Goal: Task Accomplishment & Management: Manage account settings

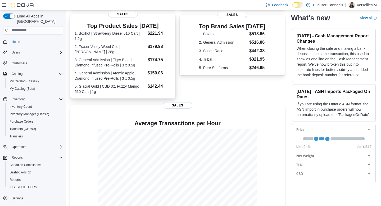
scroll to position [118, 0]
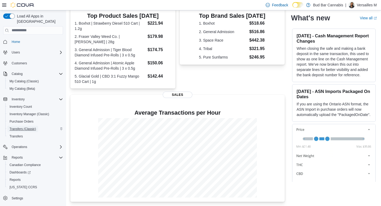
click at [30, 126] on span "Transfers (Classic)" at bounding box center [23, 129] width 26 height 6
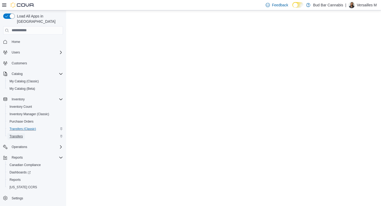
click at [15, 134] on span "Transfers" at bounding box center [16, 136] width 13 height 4
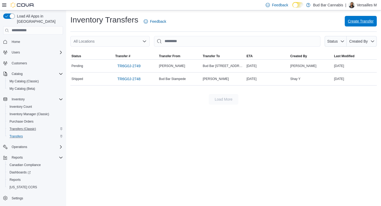
click at [348, 24] on span "Create Transfer" at bounding box center [361, 21] width 26 height 5
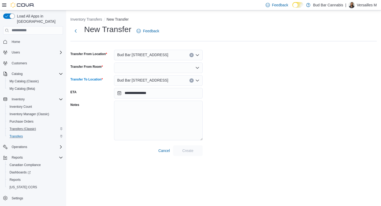
click at [191, 82] on button "Clear input" at bounding box center [192, 80] width 4 height 4
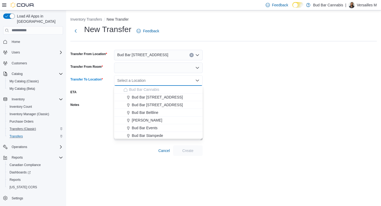
click at [181, 81] on div "Select a Location" at bounding box center [158, 80] width 89 height 11
click at [150, 98] on span "Bud Bar 10 ST NW" at bounding box center [157, 97] width 51 height 5
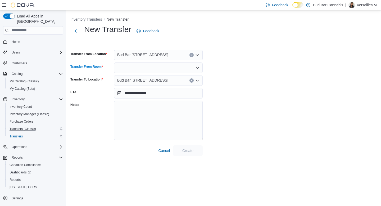
click at [135, 67] on div at bounding box center [158, 68] width 89 height 11
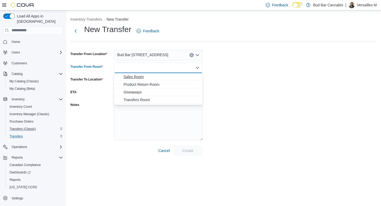
click at [131, 77] on span "Sales Room" at bounding box center [162, 76] width 76 height 5
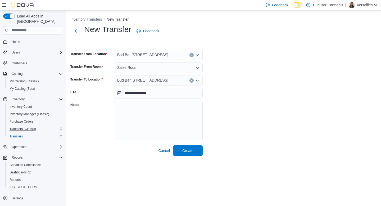
click at [235, 87] on div "**********" at bounding box center [223, 90] width 307 height 132
click at [189, 151] on span "Create" at bounding box center [187, 150] width 11 height 5
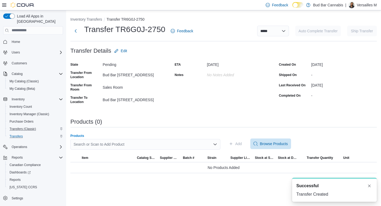
click at [138, 142] on div "Search or Scan to Add Product" at bounding box center [145, 144] width 150 height 11
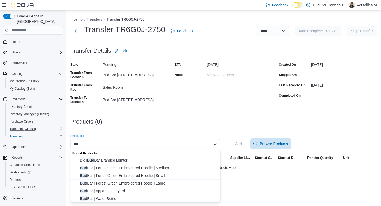
type input "***"
click at [131, 161] on span "Bic | Bud Bar Branded Lighter" at bounding box center [148, 160] width 137 height 5
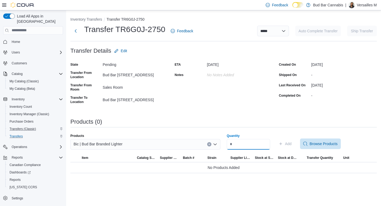
click at [244, 140] on input "Quantity" at bounding box center [248, 144] width 43 height 11
type input "**"
click at [292, 143] on span "Add" at bounding box center [288, 143] width 7 height 5
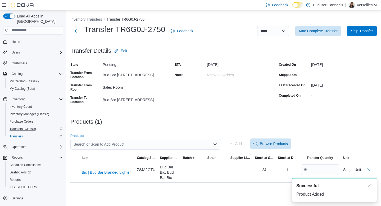
click at [117, 145] on div "Search or Scan to Add Product" at bounding box center [145, 144] width 150 height 11
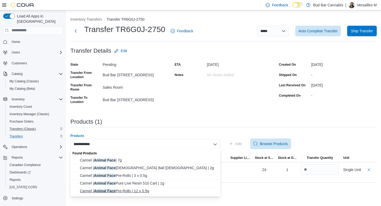
type input "**********"
click at [134, 191] on span "Carmel | Animal Face Pre-Rolls | 12 x 0.5g" at bounding box center [148, 190] width 137 height 5
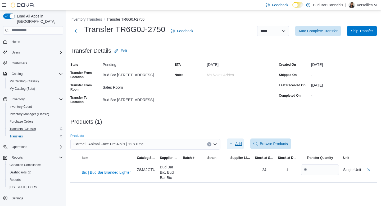
click at [237, 141] on span "Add" at bounding box center [238, 143] width 7 height 5
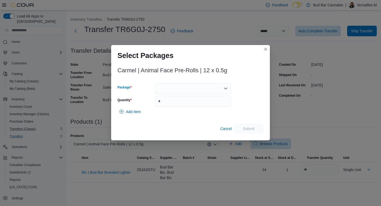
click at [172, 86] on div at bounding box center [193, 88] width 76 height 11
click at [176, 106] on span "AFML2LL1" at bounding box center [196, 104] width 63 height 5
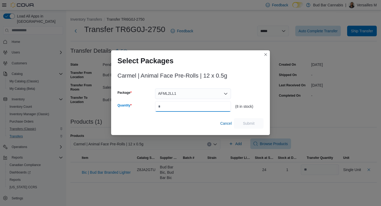
click at [176, 106] on input "Quantity" at bounding box center [193, 106] width 76 height 11
type input "*"
click at [246, 123] on span "Submit" at bounding box center [249, 123] width 12 height 5
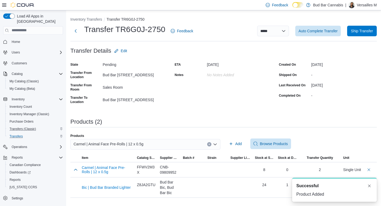
click at [215, 144] on icon "Open list of options" at bounding box center [215, 145] width 3 height 2
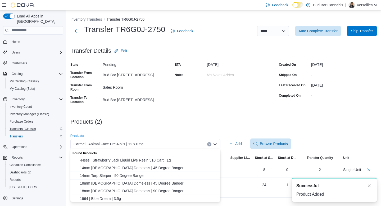
click at [156, 145] on div "Carmel | Animal Face Pre-Rolls | 12 x 0.5g Combo box. Selected. Carmel | Animal…" at bounding box center [145, 144] width 150 height 11
click at [236, 142] on span "Add" at bounding box center [238, 143] width 7 height 5
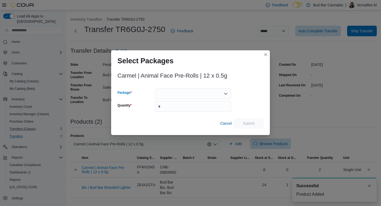
click at [213, 92] on div at bounding box center [193, 93] width 76 height 11
click at [245, 97] on div at bounding box center [249, 99] width 28 height 23
click at [265, 56] on button "Closes this modal window" at bounding box center [266, 54] width 6 height 6
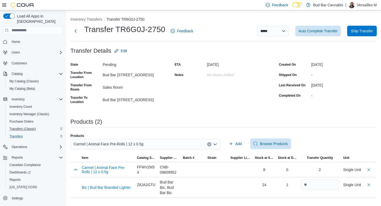
click at [196, 140] on div "Carmel | Animal Face Pre-Rolls | 12 x 0.5g" at bounding box center [145, 144] width 150 height 11
click at [233, 140] on span "Add" at bounding box center [235, 144] width 13 height 11
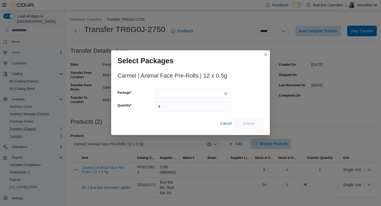
click at [204, 94] on div at bounding box center [193, 93] width 76 height 11
click at [244, 99] on div at bounding box center [249, 99] width 28 height 23
click at [265, 55] on button "Closes this modal window" at bounding box center [266, 54] width 6 height 6
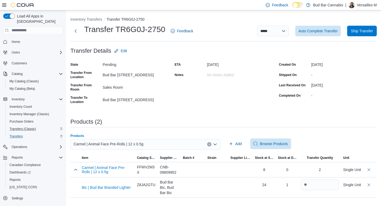
click at [210, 144] on icon "Clear input" at bounding box center [209, 144] width 1 height 1
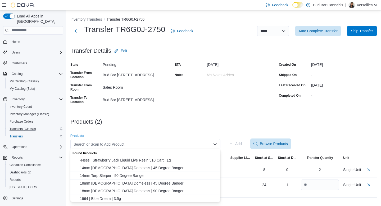
click at [172, 143] on div "Search or Scan to Add Product Combo box. Selected. Combo box input. Search or S…" at bounding box center [145, 144] width 150 height 11
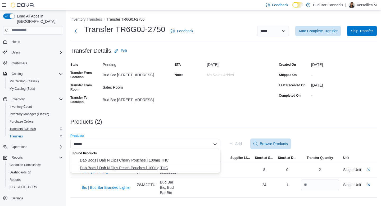
type input "*****"
click at [164, 168] on span "Dab Bods | Dab N Dips Peach Pouches | 100mg THC" at bounding box center [148, 167] width 137 height 5
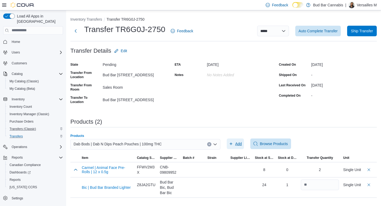
click at [234, 141] on span "Add" at bounding box center [235, 144] width 13 height 11
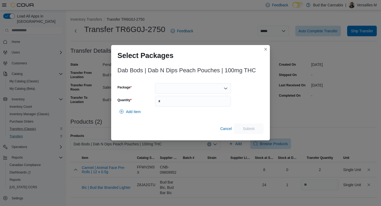
click at [181, 88] on div at bounding box center [193, 88] width 76 height 11
click at [182, 108] on button "25DND3150" at bounding box center [193, 105] width 76 height 8
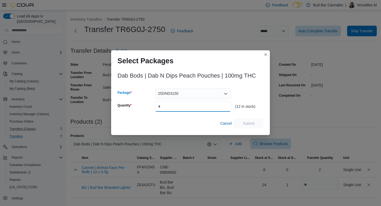
click at [181, 105] on input "Quantity" at bounding box center [193, 106] width 76 height 11
type input "*"
click at [251, 125] on span "Submit" at bounding box center [249, 123] width 12 height 5
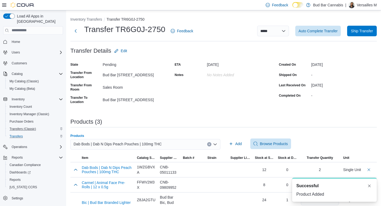
click at [208, 144] on icon "Clear input" at bounding box center [209, 144] width 2 height 2
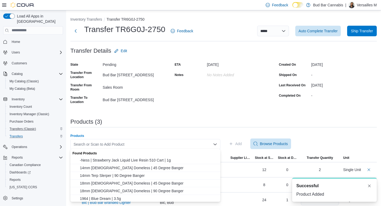
click at [176, 142] on div "Search or Scan to Add Product Combo box. Selected. Combo box input. Search or S…" at bounding box center [145, 144] width 150 height 11
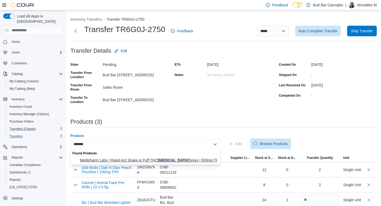
type input "*******"
click at [185, 161] on span "Medipharm Labs | Rapid Act Shake & Puff THC Inhaler Spray | 500mg THC" at bounding box center [148, 160] width 137 height 5
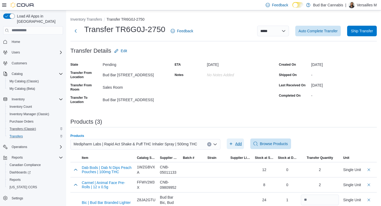
click at [234, 143] on span "Add" at bounding box center [235, 144] width 13 height 11
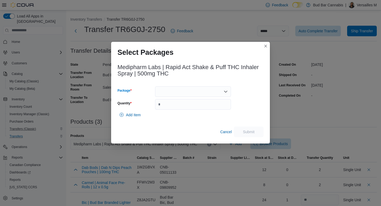
click at [186, 93] on div at bounding box center [193, 91] width 76 height 11
click at [186, 107] on span "25ACU-O1F1" at bounding box center [196, 108] width 63 height 5
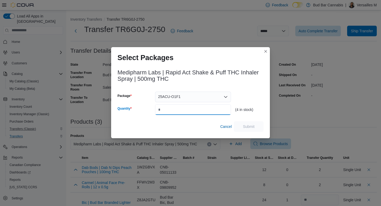
click at [186, 107] on input "Quantity" at bounding box center [193, 109] width 76 height 11
type input "*"
click at [248, 126] on span "Submit" at bounding box center [249, 126] width 12 height 5
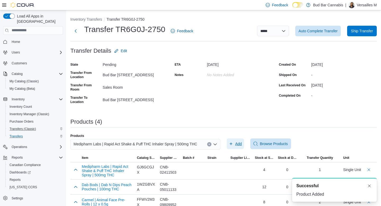
scroll to position [28, 0]
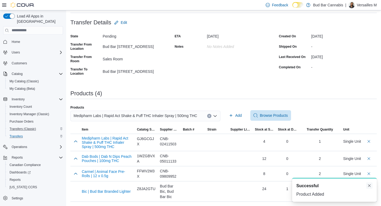
click at [370, 184] on button "Dismiss toast" at bounding box center [370, 185] width 6 height 6
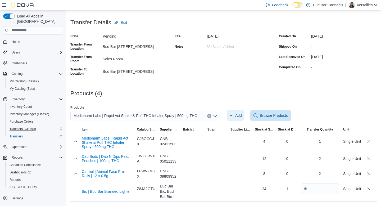
click at [241, 117] on span "Add" at bounding box center [238, 115] width 7 height 5
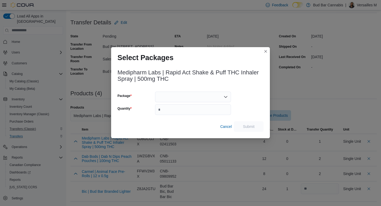
click at [213, 99] on div at bounding box center [193, 97] width 76 height 11
click at [265, 51] on button "Closes this modal window" at bounding box center [266, 51] width 6 height 6
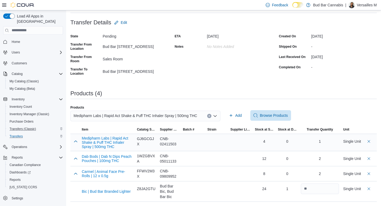
click at [319, 142] on div "1" at bounding box center [320, 141] width 38 height 11
click at [287, 141] on div "0" at bounding box center [287, 141] width 19 height 5
click at [183, 118] on span "Medipharm Labs | Rapid Act Shake & Puff THC Inhaler Spray | 500mg THC" at bounding box center [136, 116] width 124 height 6
click at [230, 114] on icon "button" at bounding box center [231, 115] width 4 height 4
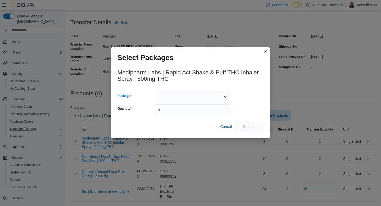
click at [190, 92] on div at bounding box center [193, 97] width 76 height 11
click at [263, 52] on button "Closes this modal window" at bounding box center [266, 51] width 6 height 6
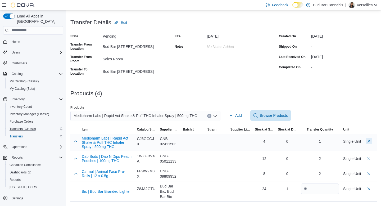
click at [369, 141] on button "Delete count" at bounding box center [369, 141] width 6 height 6
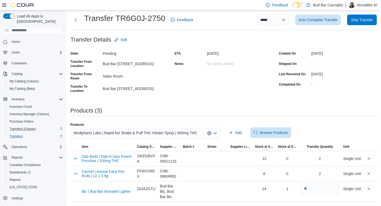
scroll to position [10, 0]
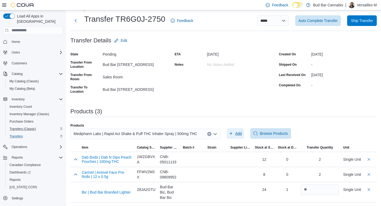
click at [233, 133] on span "Add" at bounding box center [235, 133] width 13 height 11
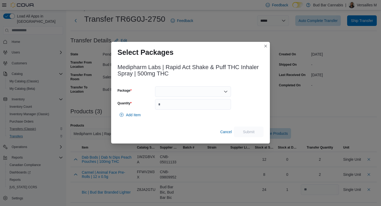
click at [181, 90] on div at bounding box center [193, 91] width 76 height 11
click at [181, 110] on span "25ACU-O1F1" at bounding box center [196, 108] width 63 height 5
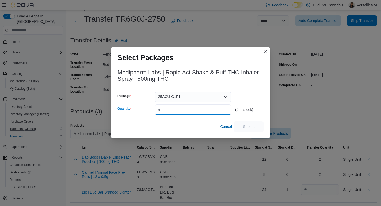
click at [181, 110] on input "Quantity" at bounding box center [193, 109] width 76 height 11
type input "*"
click at [248, 126] on span "Submit" at bounding box center [249, 126] width 12 height 5
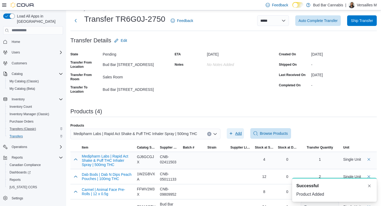
scroll to position [28, 0]
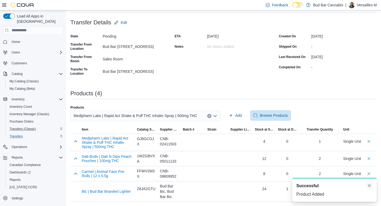
click at [371, 186] on button "Dismiss toast" at bounding box center [370, 185] width 6 height 6
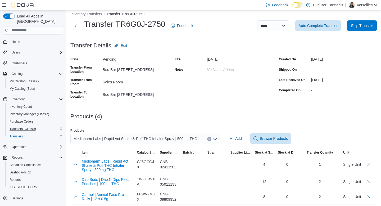
scroll to position [0, 0]
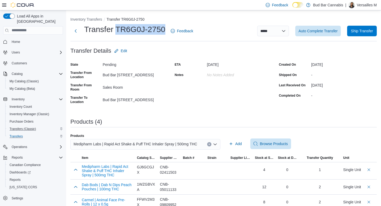
drag, startPoint x: 115, startPoint y: 29, endPoint x: 164, endPoint y: 25, distance: 48.6
click at [164, 25] on h1 "Transfer TR6G0J-2750" at bounding box center [124, 29] width 81 height 11
copy h1 "TR6G0J-2750"
click at [362, 29] on span "Ship Transfer" at bounding box center [362, 30] width 22 height 5
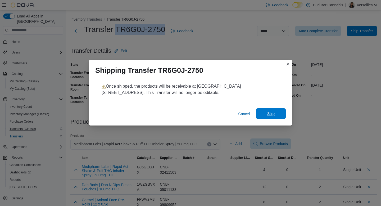
click at [277, 115] on span "Ship" at bounding box center [271, 113] width 23 height 11
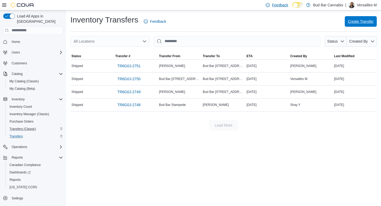
click at [357, 24] on span "Create Transfer" at bounding box center [361, 21] width 26 height 11
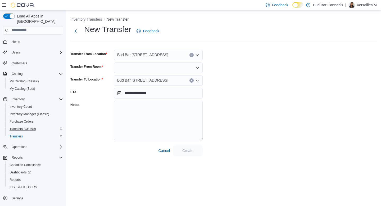
click at [190, 81] on button "Clear input" at bounding box center [192, 80] width 4 height 4
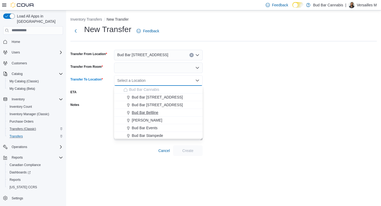
click at [160, 109] on button "Bud Bar Beltline" at bounding box center [158, 113] width 89 height 8
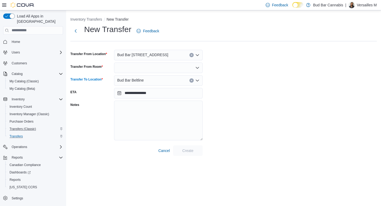
click at [173, 68] on div at bounding box center [158, 68] width 89 height 11
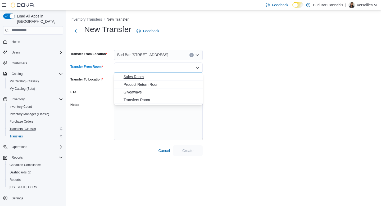
click at [166, 75] on span "Sales Room" at bounding box center [162, 76] width 76 height 5
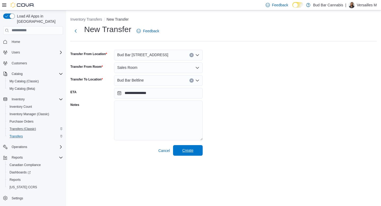
click at [195, 155] on span "Create" at bounding box center [187, 150] width 23 height 11
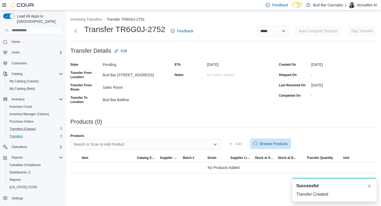
click at [194, 142] on div "Search or Scan to Add Product" at bounding box center [145, 144] width 150 height 11
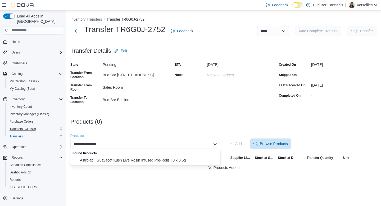
type input "**********"
click at [156, 159] on span "Astrolab | Guavacot Kush Live Rosin Infused Pre-Rolls | 3 x 0.5g" at bounding box center [148, 160] width 137 height 5
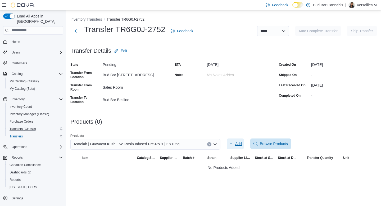
click at [238, 144] on span "Add" at bounding box center [238, 143] width 7 height 5
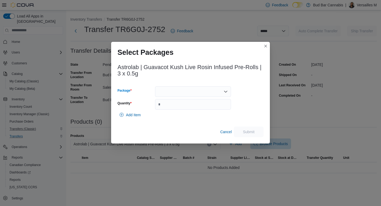
click at [167, 93] on div at bounding box center [193, 91] width 76 height 11
click at [171, 109] on span "W05394443-1" at bounding box center [196, 108] width 63 height 5
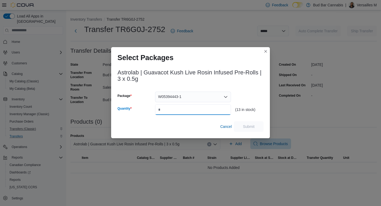
click at [171, 109] on input "Quantity" at bounding box center [193, 109] width 76 height 11
type input "*"
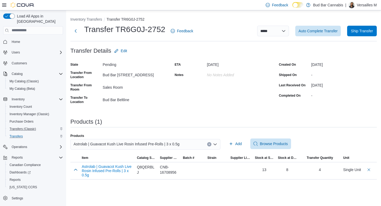
click at [211, 144] on button "Clear input" at bounding box center [209, 144] width 4 height 4
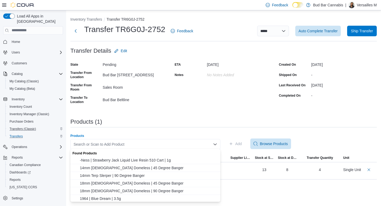
click at [198, 142] on div "Search or Scan to Add Product Combo box. Selected. Combo box input. Search or S…" at bounding box center [145, 144] width 150 height 11
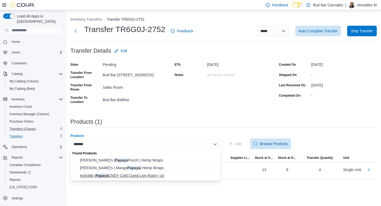
type input "******"
click at [167, 177] on span "Astrolab | Papaya CNDY Cold Cured Live Rosin | 1g" at bounding box center [148, 175] width 137 height 5
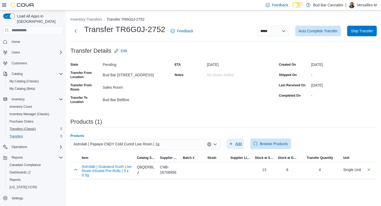
click at [238, 142] on span "Add" at bounding box center [238, 143] width 7 height 5
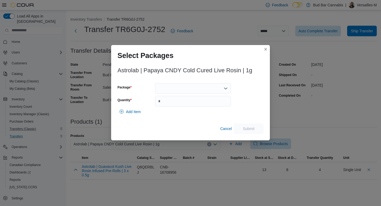
click at [180, 87] on div at bounding box center [193, 88] width 76 height 11
click at [183, 106] on span "W09457205-1" at bounding box center [196, 104] width 63 height 5
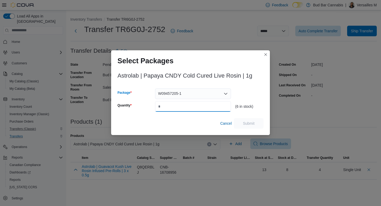
click at [183, 106] on input "Quantity" at bounding box center [193, 106] width 76 height 11
type input "*"
click at [251, 119] on span "Submit" at bounding box center [248, 123] width 23 height 11
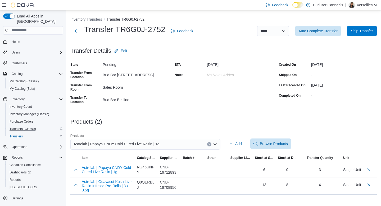
click at [209, 144] on icon "Clear input" at bounding box center [209, 144] width 2 height 2
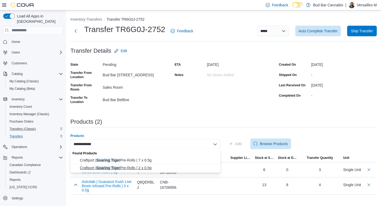
type input "**********"
click at [155, 168] on span "Craftport | Soaring Tiger Pre-Rolls | 2 x 0.5g" at bounding box center [148, 167] width 137 height 5
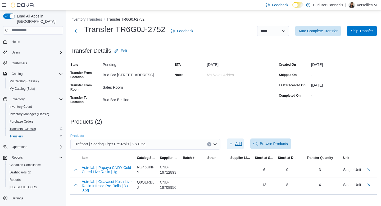
click at [239, 141] on span "Add" at bounding box center [238, 143] width 7 height 5
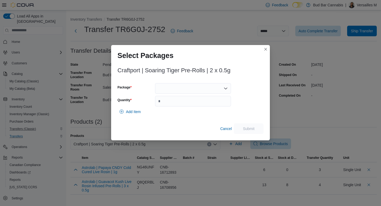
click at [177, 89] on div at bounding box center [193, 88] width 76 height 11
click at [179, 104] on span "FSTH043" at bounding box center [196, 104] width 63 height 5
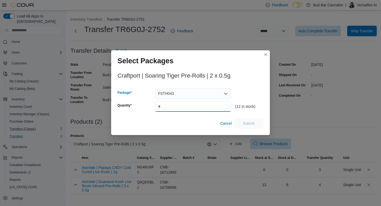
click at [179, 104] on input "Quantity" at bounding box center [193, 106] width 76 height 11
type input "*"
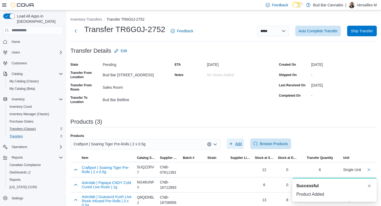
scroll to position [8, 0]
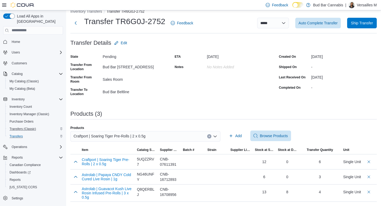
click at [210, 136] on icon "Clear input" at bounding box center [209, 136] width 2 height 2
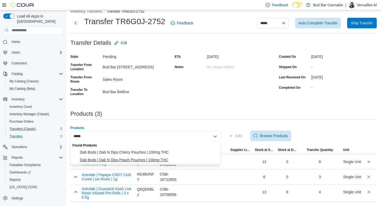
type input "*****"
click at [162, 160] on span "Dab Bods | Dab N Dips Peach Pouches | 100mg THC" at bounding box center [148, 159] width 137 height 5
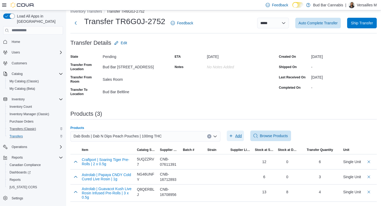
click at [237, 136] on span "Add" at bounding box center [238, 135] width 7 height 5
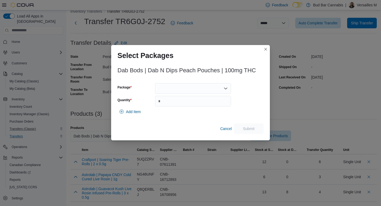
click at [166, 91] on div at bounding box center [193, 88] width 76 height 11
click at [172, 102] on button "25DND3150" at bounding box center [193, 105] width 76 height 8
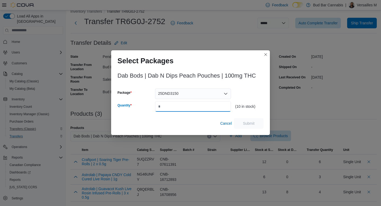
click at [172, 102] on input "Quantity" at bounding box center [193, 106] width 76 height 11
type input "*"
click at [244, 123] on span "Submit" at bounding box center [249, 123] width 12 height 5
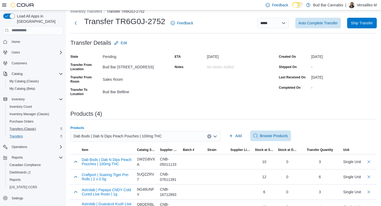
click at [211, 136] on button "Clear input" at bounding box center [209, 136] width 4 height 4
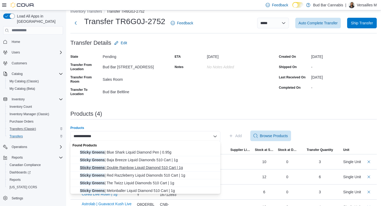
type input "**********"
click at [179, 167] on span "Sticky Greens | Double Rainbow Liquid Diamond 510 Cart | 1g" at bounding box center [148, 167] width 137 height 5
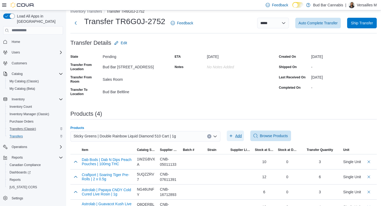
click at [235, 137] on span "Add" at bounding box center [235, 136] width 13 height 11
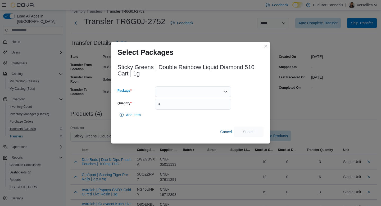
click at [200, 91] on div at bounding box center [193, 91] width 76 height 11
click at [194, 107] on span "ME250015234" at bounding box center [196, 108] width 63 height 5
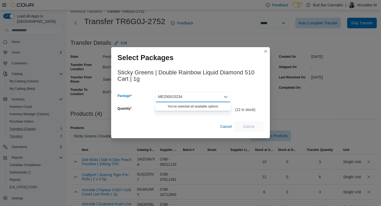
click at [242, 86] on div "Sticky Greens | Double Rainbow Liquid Diamond 510 Cart | 1g Package ME250015234…" at bounding box center [191, 99] width 146 height 66
click at [214, 111] on input "Quantity" at bounding box center [193, 109] width 76 height 11
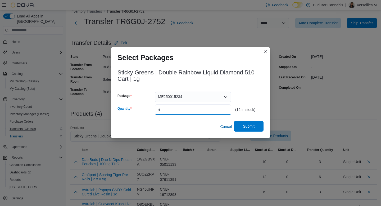
type input "*"
click at [257, 129] on span "Submit" at bounding box center [248, 126] width 23 height 11
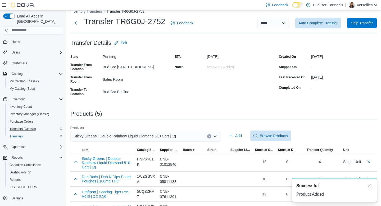
click at [216, 137] on icon "Open list of options" at bounding box center [215, 136] width 4 height 4
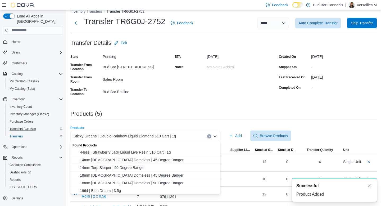
click at [210, 136] on icon "Clear input" at bounding box center [209, 136] width 1 height 1
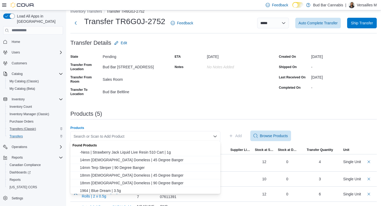
click at [188, 134] on div "Search or Scan to Add Product Combo box. Selected. Combo box input. Search or S…" at bounding box center [145, 136] width 150 height 11
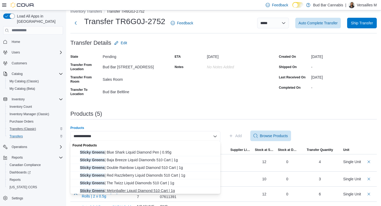
type input "**********"
click at [171, 191] on span "Sticky Greens | Melonballer Liquid Diamond 510 Cart | 1g" at bounding box center [148, 190] width 137 height 5
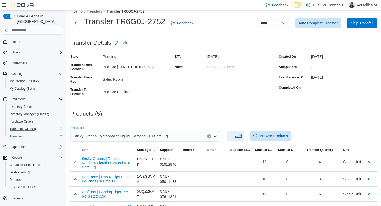
click at [238, 135] on span "Add" at bounding box center [238, 135] width 7 height 5
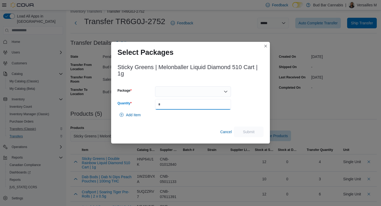
click at [168, 99] on input "Quantity" at bounding box center [193, 104] width 76 height 11
click at [168, 93] on div at bounding box center [193, 91] width 76 height 11
click at [173, 102] on span "ME250015231" at bounding box center [196, 104] width 63 height 5
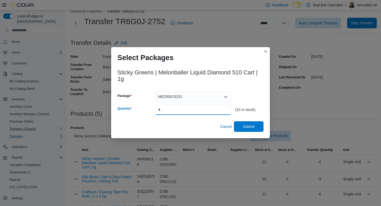
click at [173, 104] on input "*" at bounding box center [193, 109] width 76 height 11
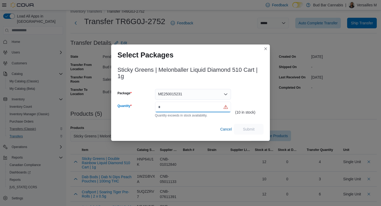
type input "*"
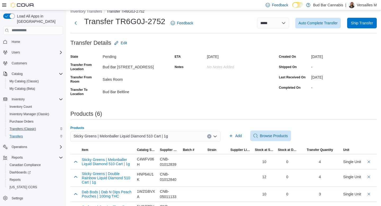
click at [209, 136] on icon "Clear input" at bounding box center [209, 136] width 1 height 1
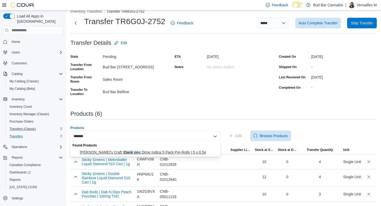
type input "*******"
click at [163, 151] on span "Tommy's Craft | Dank on a Dime Indica 5 Pack Pre-Rolls | 5 x 0.5g" at bounding box center [148, 152] width 137 height 5
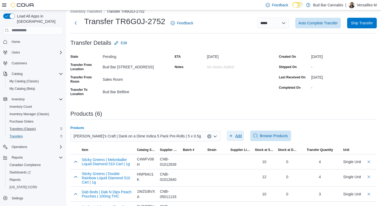
click at [242, 134] on span "Add" at bounding box center [238, 135] width 7 height 5
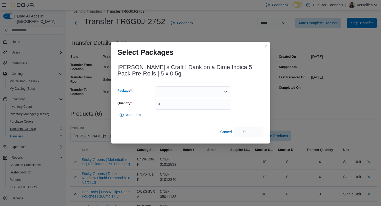
click at [181, 88] on div at bounding box center [193, 91] width 76 height 11
click at [185, 106] on span "T240282" at bounding box center [196, 108] width 63 height 5
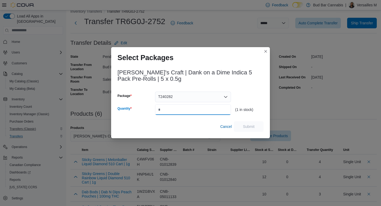
click at [185, 107] on input "Quantity" at bounding box center [193, 109] width 76 height 11
type input "*"
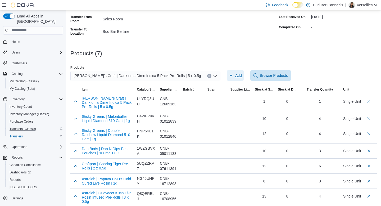
scroll to position [74, 0]
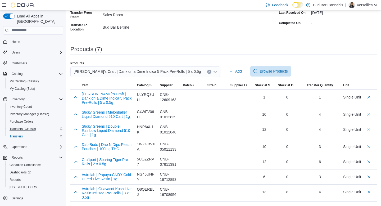
click at [212, 68] on div "Tommy's Craft | Dank on a Dime Indica 5 Pack Pre-Rolls | 5 x 0.5g" at bounding box center [145, 71] width 150 height 11
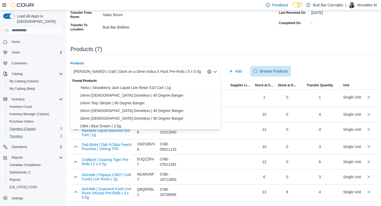
click at [209, 71] on icon "Clear input" at bounding box center [209, 72] width 2 height 2
type input "*"
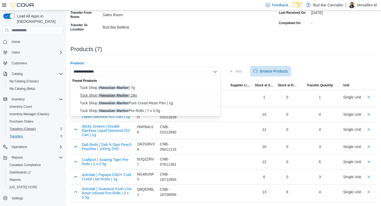
type input "**********"
click at [161, 94] on span "Tuck Shop | Hawaiian Marker | 28g" at bounding box center [148, 95] width 137 height 5
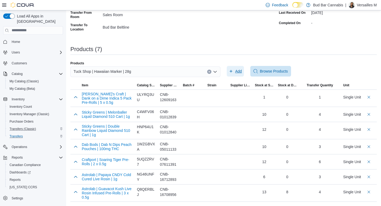
click at [238, 71] on span "Add" at bounding box center [238, 71] width 7 height 5
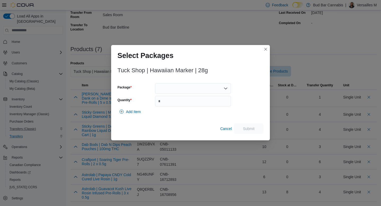
click at [181, 88] on div at bounding box center [193, 88] width 76 height 11
click at [184, 104] on span "HM4N1" at bounding box center [196, 106] width 63 height 5
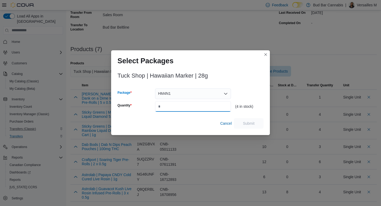
click at [184, 103] on input "Quantity" at bounding box center [193, 106] width 76 height 11
type input "*"
click at [246, 120] on span "Submit" at bounding box center [248, 123] width 23 height 11
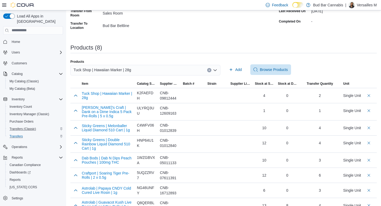
click at [209, 71] on button "Clear input" at bounding box center [209, 70] width 4 height 4
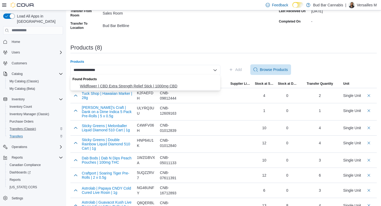
type input "**********"
click at [179, 86] on span "Wildflower | CBD Extra Strength Relief Stick | 1000mg CBD" at bounding box center [148, 85] width 137 height 5
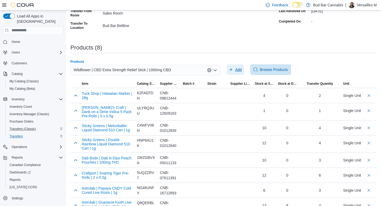
click at [238, 71] on span "Add" at bounding box center [238, 69] width 7 height 5
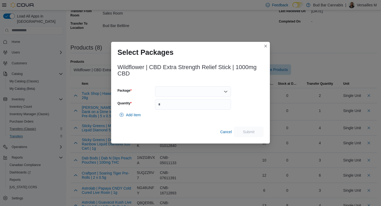
click at [167, 89] on div at bounding box center [193, 91] width 76 height 11
click at [179, 109] on span "TOP25047AT02" at bounding box center [196, 108] width 63 height 5
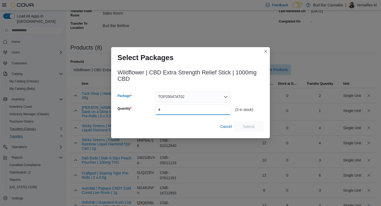
click at [179, 109] on input "Quantity" at bounding box center [193, 109] width 76 height 11
type input "*"
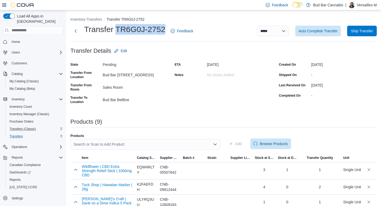
drag, startPoint x: 114, startPoint y: 29, endPoint x: 163, endPoint y: 30, distance: 48.8
click at [163, 30] on h1 "Transfer TR6G0J-2752" at bounding box center [124, 29] width 81 height 11
copy h1 "TR6G0J-2752"
click at [357, 32] on span "Ship Transfer" at bounding box center [362, 30] width 22 height 5
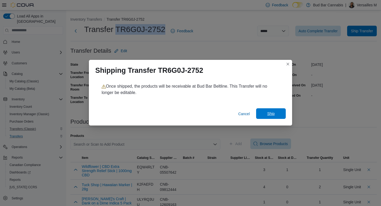
click at [271, 111] on span "Ship" at bounding box center [271, 113] width 7 height 5
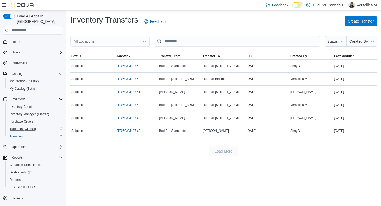
click at [351, 23] on span "Create Transfer" at bounding box center [361, 21] width 26 height 5
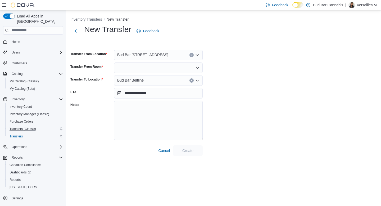
click at [191, 81] on icon "Clear input" at bounding box center [192, 80] width 2 height 2
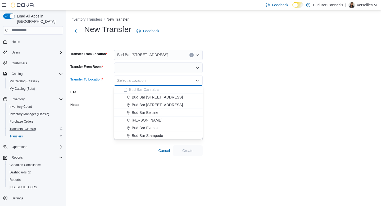
click at [157, 118] on span "Bud Bar Crowfoot" at bounding box center [147, 120] width 30 height 5
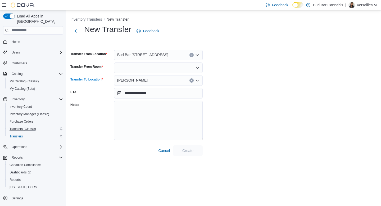
click at [149, 65] on div at bounding box center [158, 68] width 89 height 11
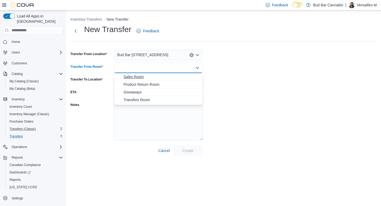
click at [141, 77] on span "Sales Room" at bounding box center [162, 76] width 76 height 5
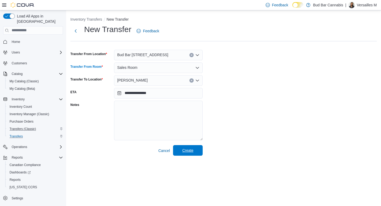
click at [192, 155] on span "Create" at bounding box center [187, 150] width 23 height 11
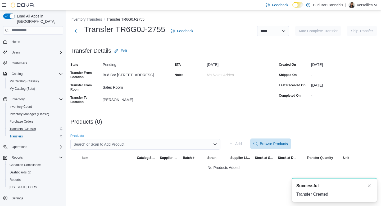
click at [138, 142] on div "Search or Scan to Add Product" at bounding box center [145, 144] width 150 height 11
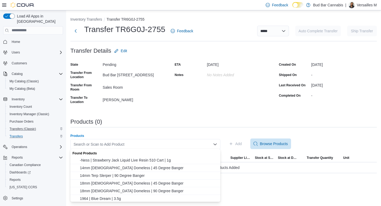
click at [119, 132] on div "**********" at bounding box center [223, 95] width 307 height 157
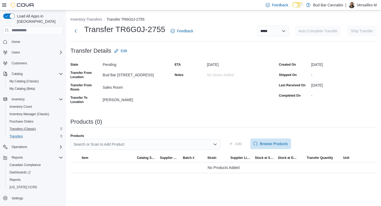
click at [119, 140] on div "Search or Scan to Add Product" at bounding box center [145, 144] width 150 height 11
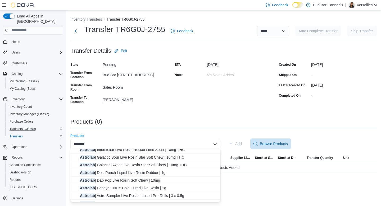
scroll to position [39, 0]
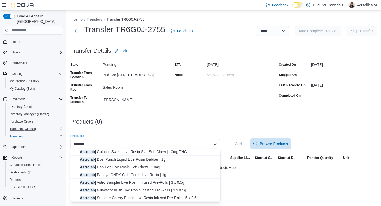
type input "********"
click at [149, 182] on span "Astrolab | Astro Sampler Live Rosin Infused Pre-Rolls | 3 x 0.5g" at bounding box center [148, 182] width 137 height 5
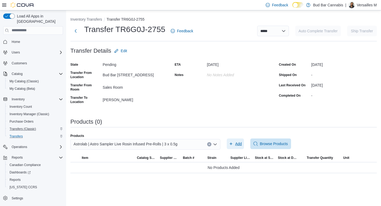
click at [234, 145] on span "Add" at bounding box center [235, 144] width 13 height 11
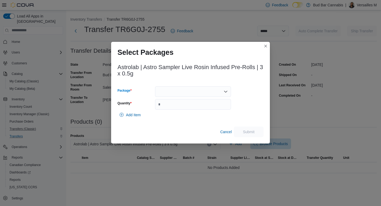
click at [202, 93] on div at bounding box center [193, 91] width 76 height 11
click at [200, 106] on span "W06413270-1" at bounding box center [196, 108] width 63 height 5
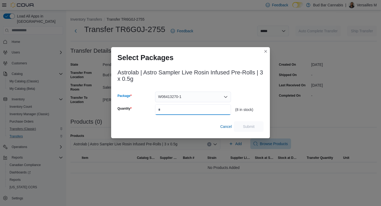
click at [200, 106] on input "Quantity" at bounding box center [193, 109] width 76 height 11
type input "*"
click at [244, 126] on span "Submit" at bounding box center [249, 126] width 12 height 5
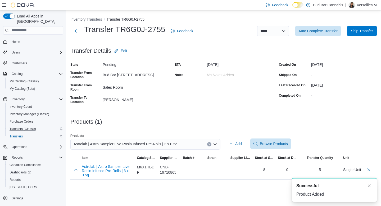
click at [211, 144] on button "Clear input" at bounding box center [209, 144] width 4 height 4
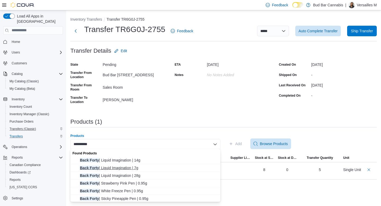
scroll to position [8, 0]
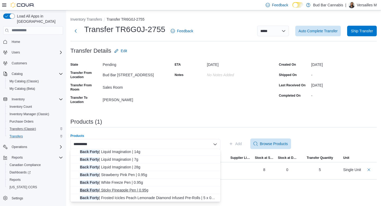
type input "**********"
click at [146, 189] on span "Back Forty | Sticky Pineapple Pen | 0.95g" at bounding box center [148, 190] width 137 height 5
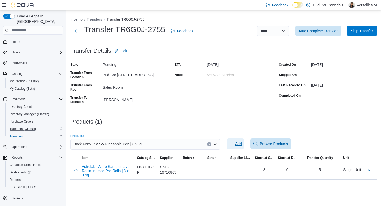
click at [239, 142] on span "Add" at bounding box center [238, 143] width 7 height 5
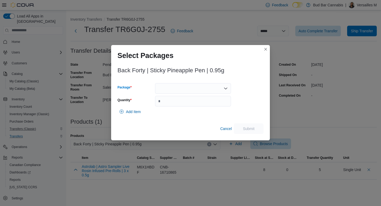
click at [173, 90] on div at bounding box center [193, 88] width 76 height 11
click at [173, 103] on span "2501572" at bounding box center [196, 104] width 63 height 5
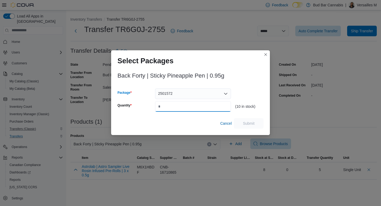
click at [173, 103] on input "Quantity" at bounding box center [193, 106] width 76 height 11
type input "*"
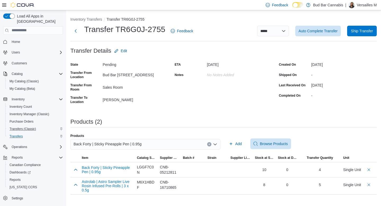
click at [211, 145] on div "Back Forty | Sticky Pineapple Pen | 0.95g" at bounding box center [145, 144] width 150 height 11
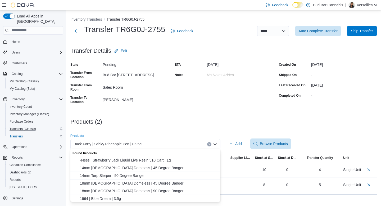
click at [210, 145] on button "Clear input" at bounding box center [209, 144] width 4 height 4
